Goal: Task Accomplishment & Management: Use online tool/utility

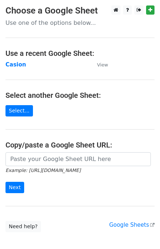
click at [12, 68] on td "Casion" at bounding box center [47, 65] width 84 height 8
click at [15, 65] on strong "Casion" at bounding box center [15, 64] width 20 height 7
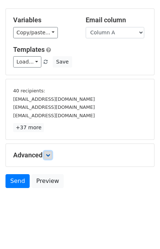
click at [49, 153] on icon at bounding box center [48, 155] width 4 height 4
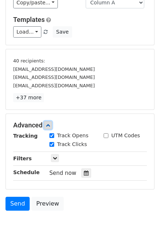
scroll to position [97, 0]
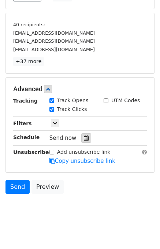
click at [84, 139] on icon at bounding box center [86, 137] width 5 height 5
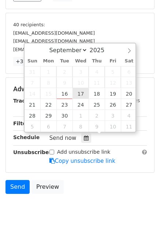
type input "2025-09-17 12:00"
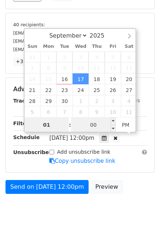
type input "01"
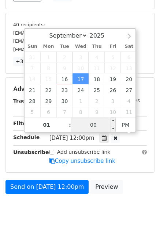
type input "2025-09-17 13:00"
click at [80, 124] on input "00" at bounding box center [93, 125] width 45 height 15
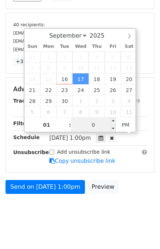
type input "00"
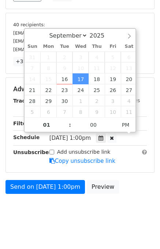
click at [118, 148] on div "Add unsubscribe link Copy unsubscribe link" at bounding box center [98, 156] width 108 height 17
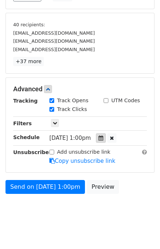
click at [106, 140] on div at bounding box center [101, 137] width 10 height 9
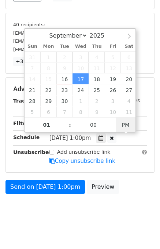
type input "2025-09-17 01:00"
click at [129, 123] on span "PM" at bounding box center [125, 125] width 20 height 15
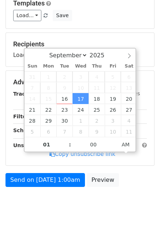
click at [133, 191] on div "Send on Sep 17 at 1:00am Preview" at bounding box center [80, 182] width 160 height 18
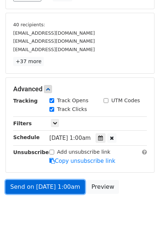
click at [61, 184] on link "Send on Sep 17 at 1:00am" at bounding box center [44, 187] width 79 height 14
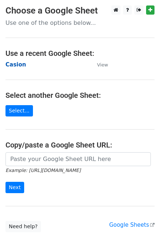
click at [16, 65] on strong "Casion" at bounding box center [15, 64] width 20 height 7
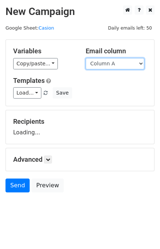
click at [119, 64] on select "Column A Column B Column C" at bounding box center [114, 63] width 58 height 11
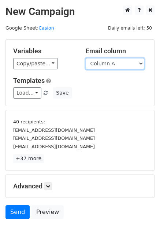
select select "Column B"
click at [85, 58] on select "Column A Column B Column C" at bounding box center [114, 63] width 58 height 11
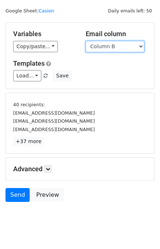
scroll to position [31, 0]
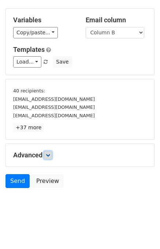
click at [52, 156] on link at bounding box center [48, 155] width 8 height 8
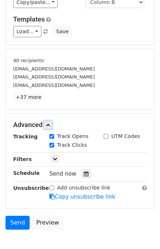
scroll to position [102, 0]
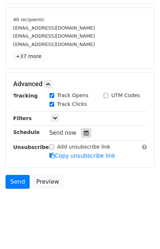
click at [81, 130] on div at bounding box center [86, 132] width 10 height 9
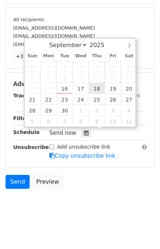
type input "2025-09-18 12:00"
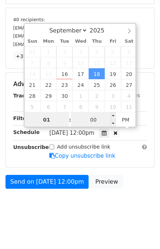
type input "01"
type input "2025-09-18 13:00"
click at [83, 119] on input "00" at bounding box center [93, 119] width 45 height 15
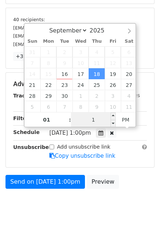
type input "10"
type input "2025-09-18 01:10"
click at [123, 123] on span "PM" at bounding box center [125, 119] width 20 height 15
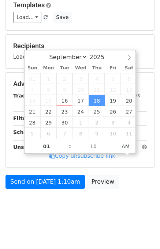
click at [133, 199] on body "New Campaign Daily emails left: 50 Google Sheet: Casion Variables Copy/paste...…" at bounding box center [80, 76] width 160 height 292
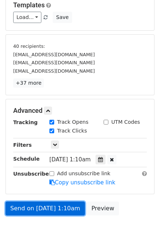
click at [47, 206] on link "Send on Sep 18 at 1:10am" at bounding box center [44, 209] width 79 height 14
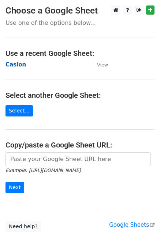
click at [18, 65] on strong "Casion" at bounding box center [15, 64] width 20 height 7
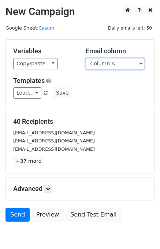
drag, startPoint x: 123, startPoint y: 63, endPoint x: 122, endPoint y: 68, distance: 4.8
click at [123, 63] on select "Column A Column B Column C" at bounding box center [114, 63] width 58 height 11
select select "Column C"
click at [85, 58] on select "Column A Column B Column C" at bounding box center [114, 63] width 58 height 11
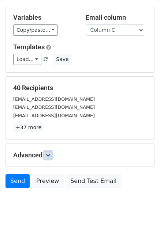
click at [49, 153] on icon at bounding box center [48, 155] width 4 height 4
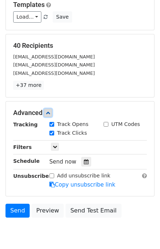
scroll to position [105, 0]
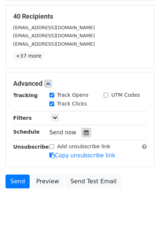
click at [85, 132] on div at bounding box center [86, 132] width 10 height 9
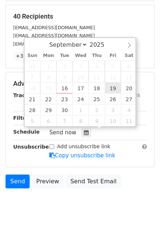
type input "[DATE] 12:00"
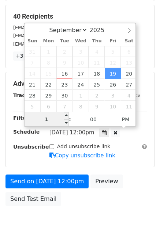
click at [34, 122] on input "1" at bounding box center [46, 119] width 45 height 15
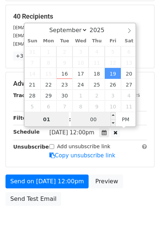
type input "01"
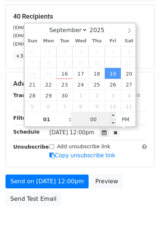
type input "[DATE] 13:00"
click at [84, 124] on input "00" at bounding box center [93, 119] width 45 height 15
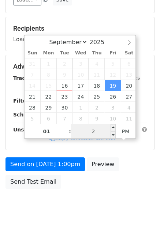
type input "20"
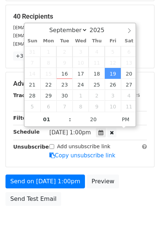
click at [138, 187] on div "Send on [DATE] 1:00pm Preview Send Test Email" at bounding box center [80, 192] width 160 height 35
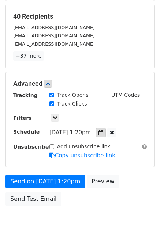
click at [106, 128] on div at bounding box center [101, 132] width 10 height 9
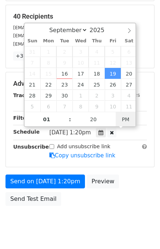
type input "[DATE] 01:20"
click at [132, 119] on span "PM" at bounding box center [125, 119] width 20 height 15
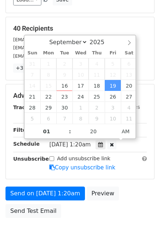
click at [134, 190] on div "Send on [DATE] 1:20am Preview Send Test Email" at bounding box center [80, 204] width 160 height 35
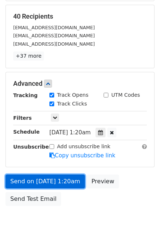
click at [46, 177] on link "Send on [DATE] 1:20am" at bounding box center [44, 182] width 79 height 14
